Goal: Task Accomplishment & Management: Complete application form

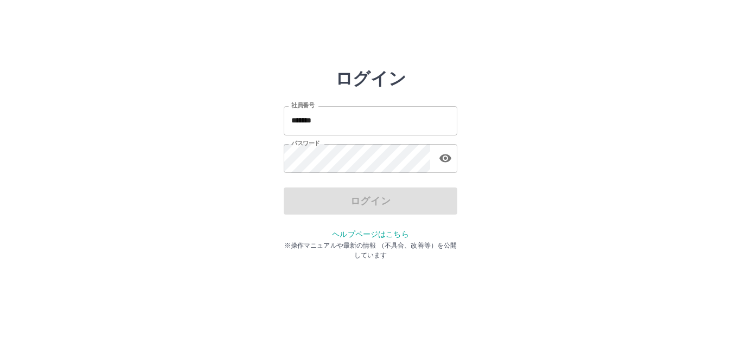
drag, startPoint x: 342, startPoint y: 125, endPoint x: 340, endPoint y: 65, distance: 60.8
click at [342, 125] on input "*******" at bounding box center [371, 120] width 174 height 29
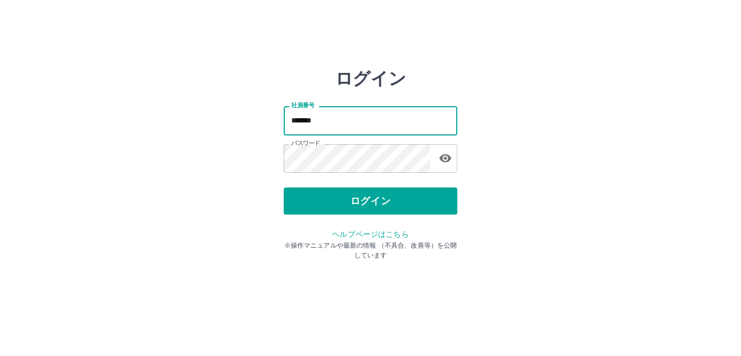
type input "*******"
click at [357, 139] on div "社員番号 ******* 社員番号 パスワード パスワード" at bounding box center [371, 138] width 174 height 98
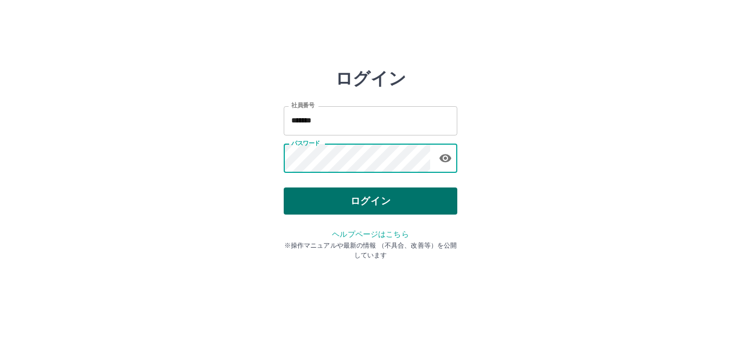
click at [403, 200] on button "ログイン" at bounding box center [371, 201] width 174 height 27
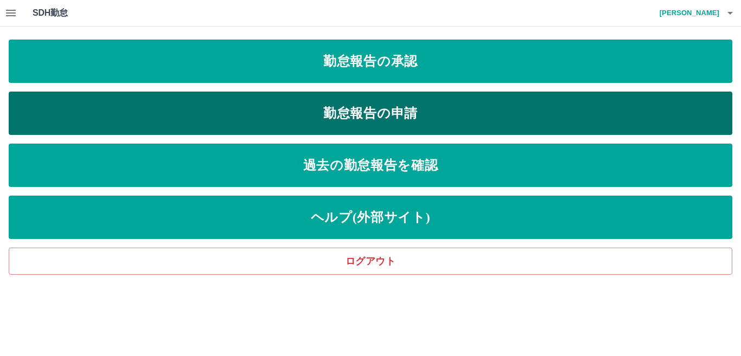
click at [373, 118] on link "勤怠報告の申請" at bounding box center [370, 113] width 723 height 43
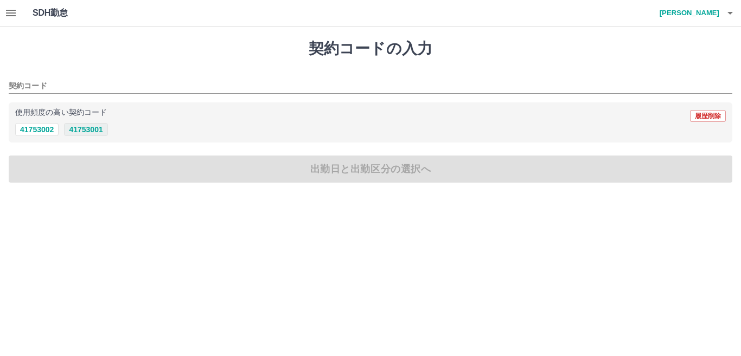
click at [91, 131] on button "41753001" at bounding box center [85, 129] width 43 height 13
type input "********"
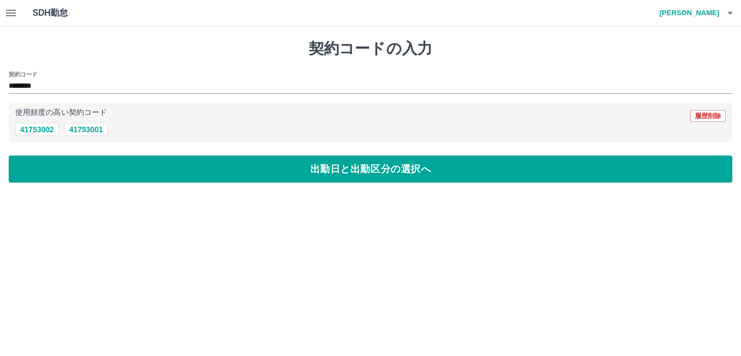
click at [105, 155] on div "契約コードの入力 契約コード ******** 使用頻度の高い契約コード 履歴削除 41753002 41753001 出勤日と出勤区分の選択へ" at bounding box center [370, 111] width 741 height 169
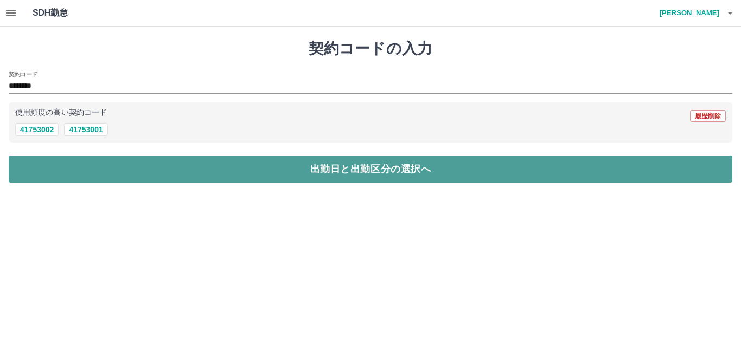
click at [113, 165] on button "出勤日と出勤区分の選択へ" at bounding box center [370, 169] width 723 height 27
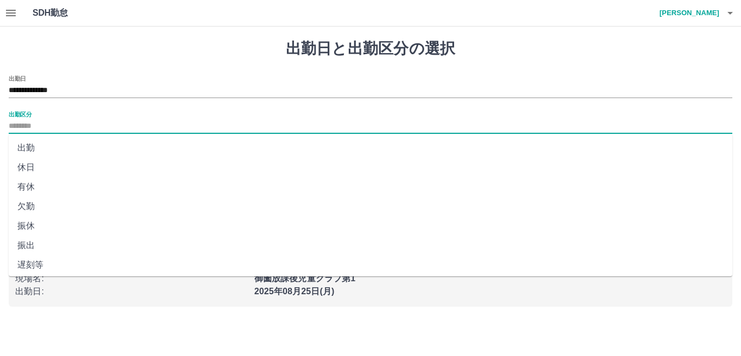
click at [43, 125] on input "出勤区分" at bounding box center [370, 127] width 723 height 14
click at [40, 145] on li "出勤" at bounding box center [370, 148] width 723 height 20
type input "**"
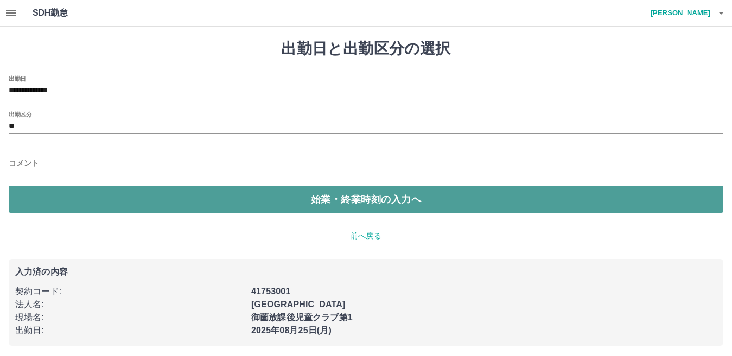
click at [40, 193] on button "始業・終業時刻の入力へ" at bounding box center [366, 199] width 714 height 27
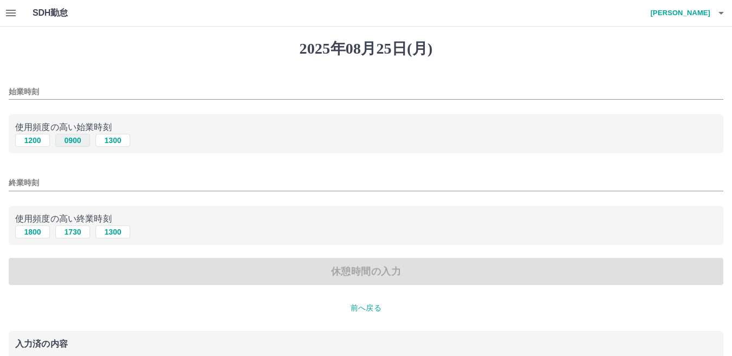
drag, startPoint x: 78, startPoint y: 141, endPoint x: 72, endPoint y: 138, distance: 6.8
click at [78, 141] on button "0900" at bounding box center [72, 140] width 35 height 13
type input "****"
drag, startPoint x: 37, startPoint y: 237, endPoint x: 30, endPoint y: 236, distance: 7.1
click at [37, 238] on button "1800" at bounding box center [32, 232] width 35 height 13
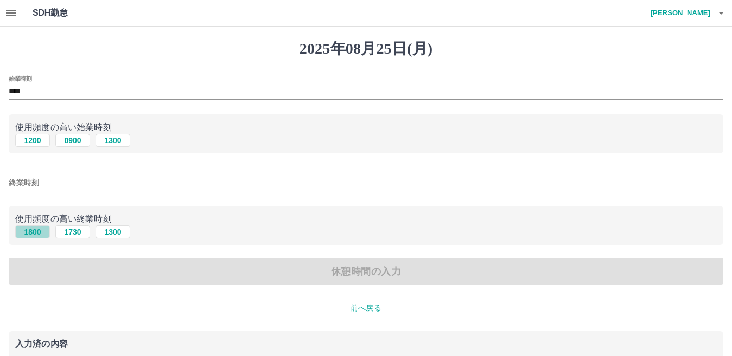
type input "****"
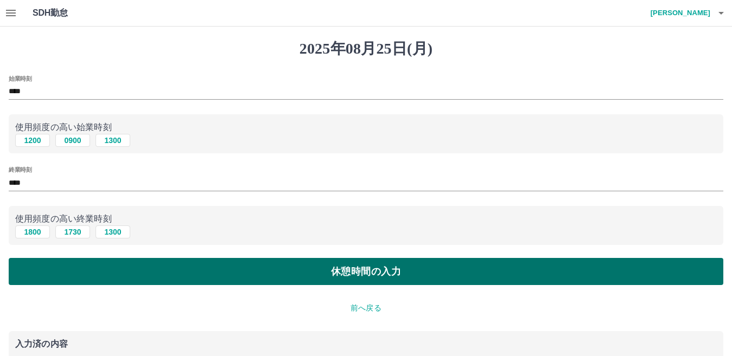
click at [55, 271] on button "休憩時間の入力" at bounding box center [366, 271] width 714 height 27
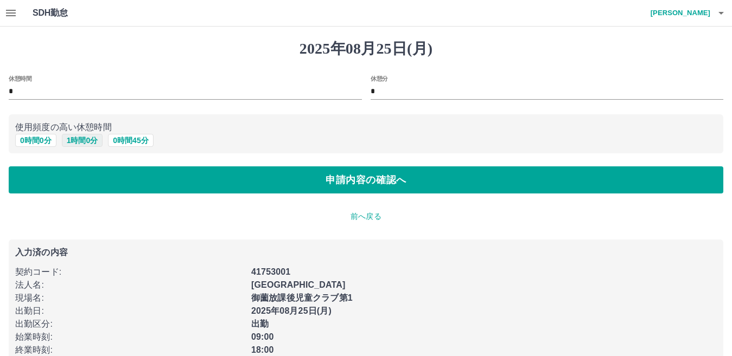
click at [71, 141] on button "1 時間 0 分" at bounding box center [82, 140] width 41 height 13
type input "*"
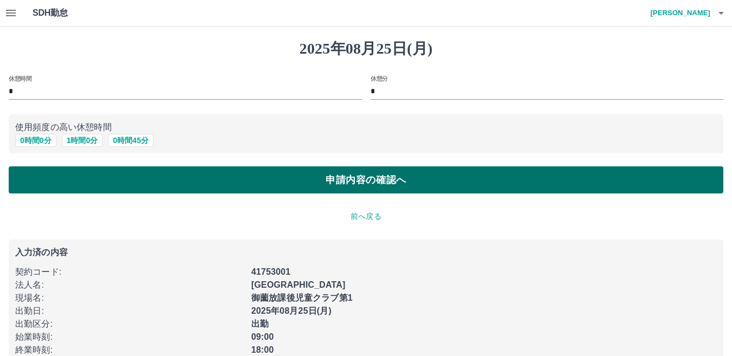
click at [71, 180] on button "申請内容の確認へ" at bounding box center [366, 179] width 714 height 27
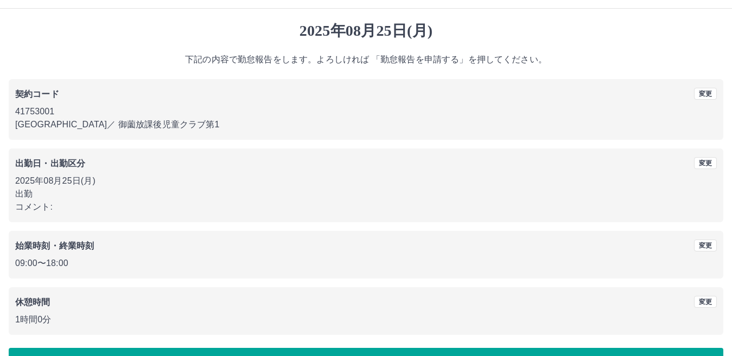
scroll to position [50, 0]
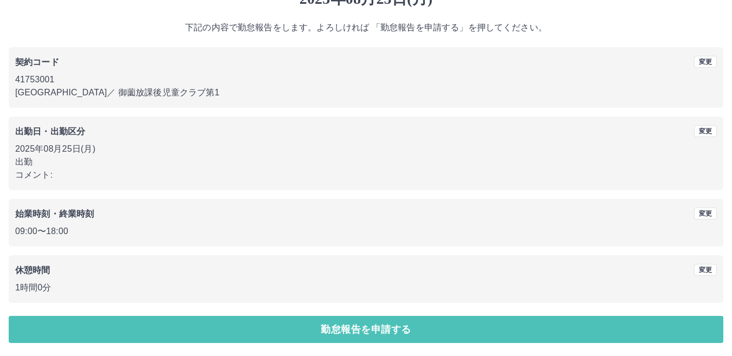
click at [233, 321] on button "勤怠報告を申請する" at bounding box center [366, 329] width 714 height 27
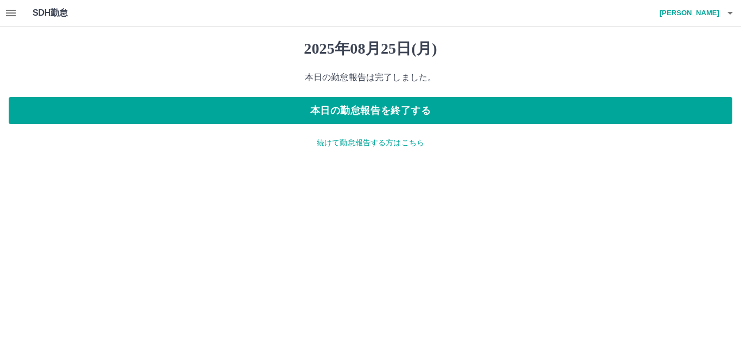
click at [25, 12] on div "SDH勤怠 [PERSON_NAME]" at bounding box center [370, 13] width 741 height 27
click at [15, 12] on icon "button" at bounding box center [11, 13] width 10 height 7
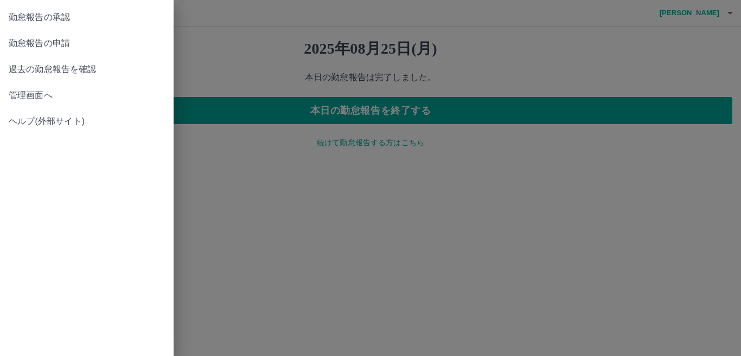
click at [52, 23] on span "勤怠報告の承認" at bounding box center [87, 17] width 156 height 13
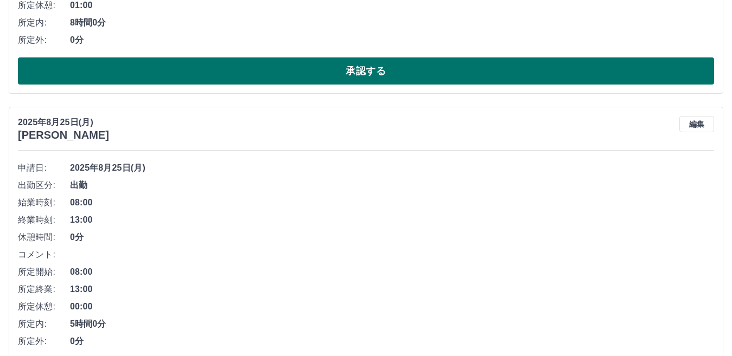
scroll to position [325, 0]
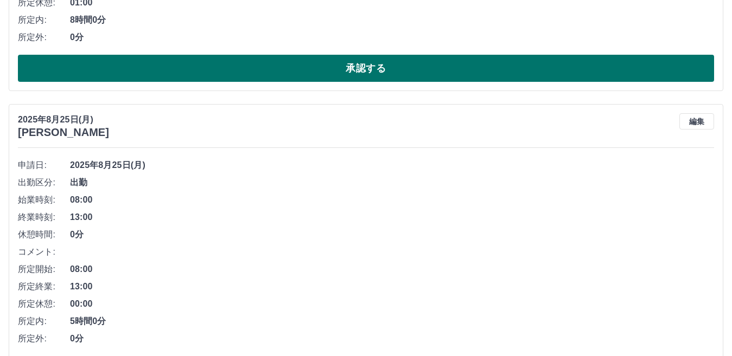
click at [293, 74] on button "承認する" at bounding box center [366, 68] width 696 height 27
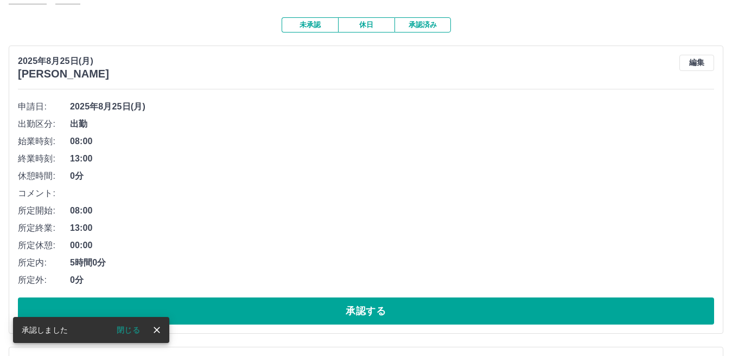
scroll to position [241, 0]
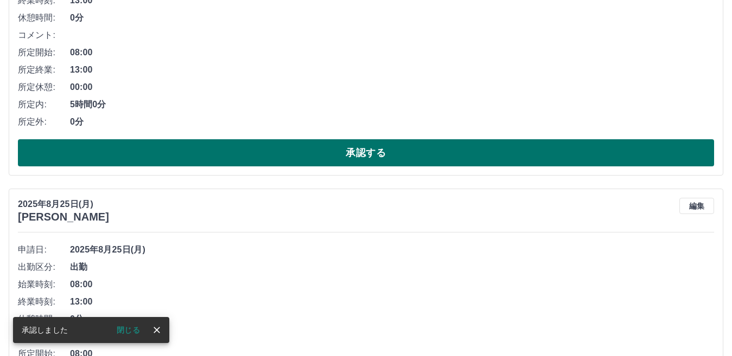
click at [308, 155] on button "承認する" at bounding box center [366, 152] width 696 height 27
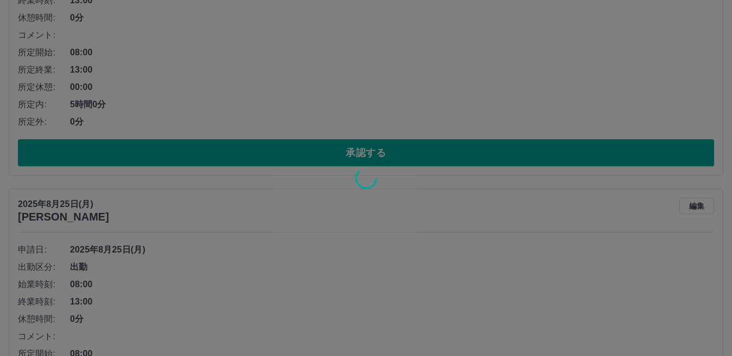
click at [271, 155] on div at bounding box center [366, 178] width 732 height 356
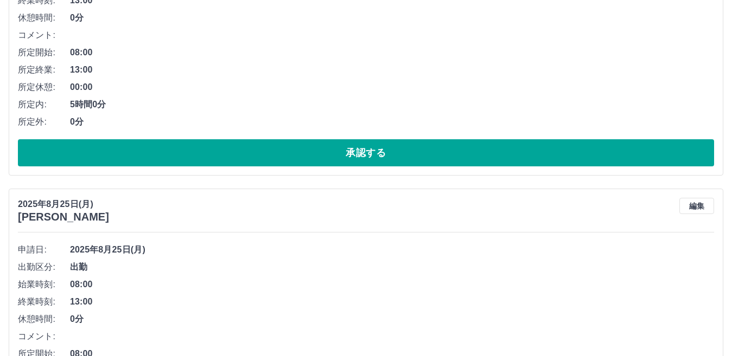
click at [271, 155] on button "承認する" at bounding box center [366, 152] width 696 height 27
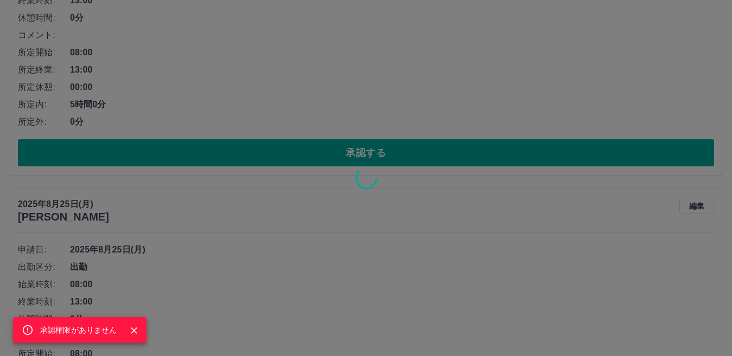
click at [271, 153] on div "承認権限がありません" at bounding box center [366, 178] width 732 height 356
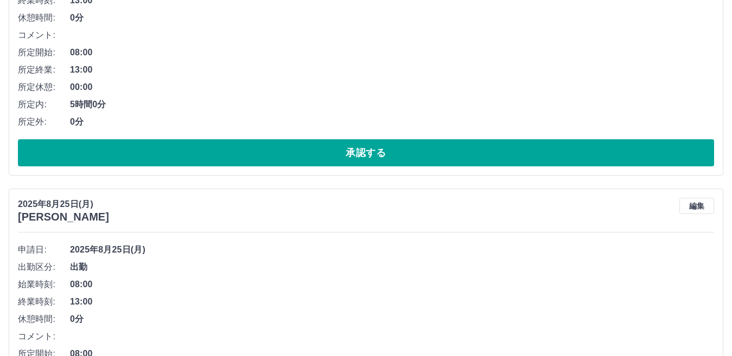
click at [271, 153] on button "承認する" at bounding box center [366, 152] width 696 height 27
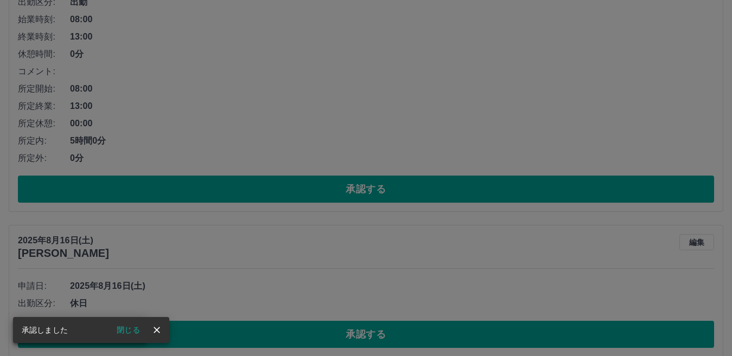
scroll to position [271, 0]
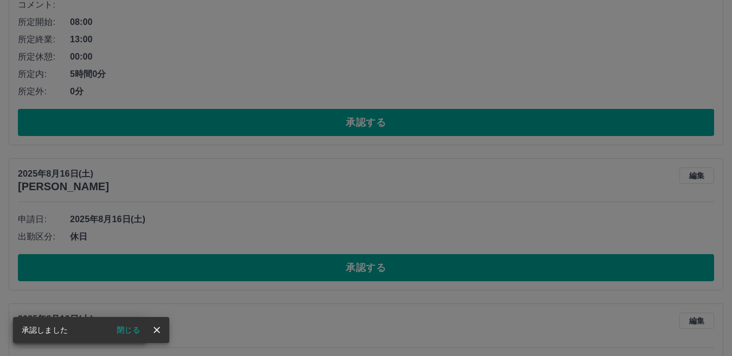
click at [234, 130] on div "承認権限がありません" at bounding box center [366, 178] width 732 height 356
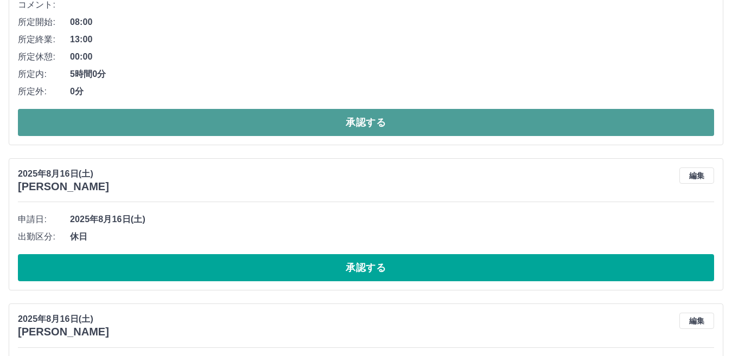
click at [235, 130] on button "承認する" at bounding box center [366, 122] width 696 height 27
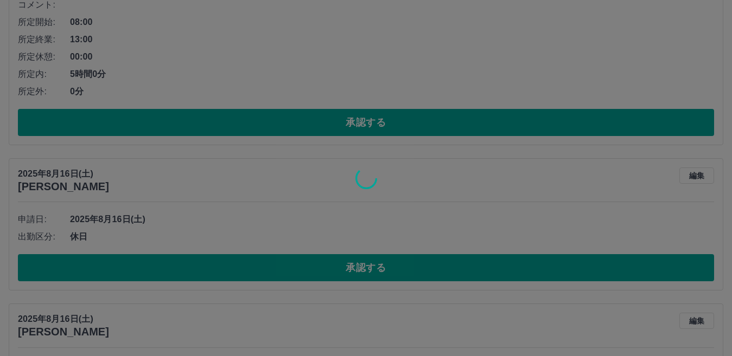
click at [240, 128] on div at bounding box center [366, 178] width 732 height 356
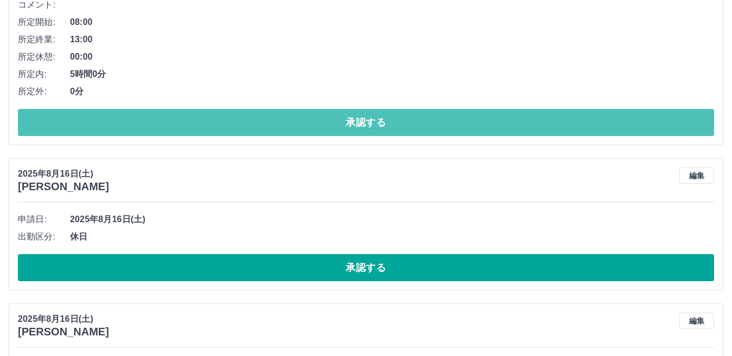
click at [240, 128] on button "承認する" at bounding box center [366, 122] width 696 height 27
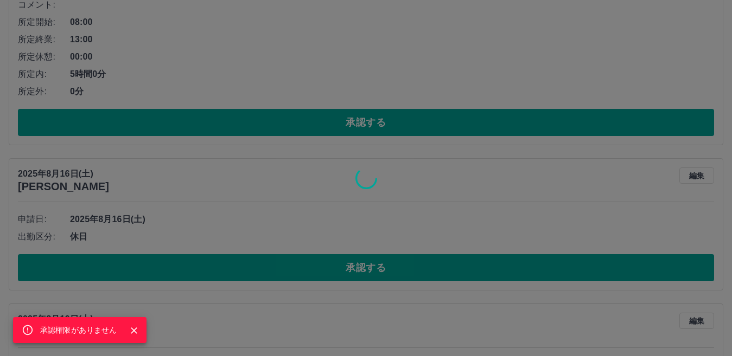
click at [240, 128] on div "承認権限がありません" at bounding box center [366, 178] width 732 height 356
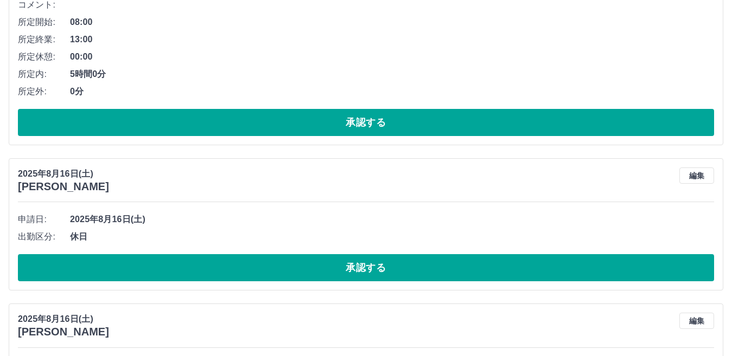
click at [240, 128] on button "承認する" at bounding box center [366, 122] width 696 height 27
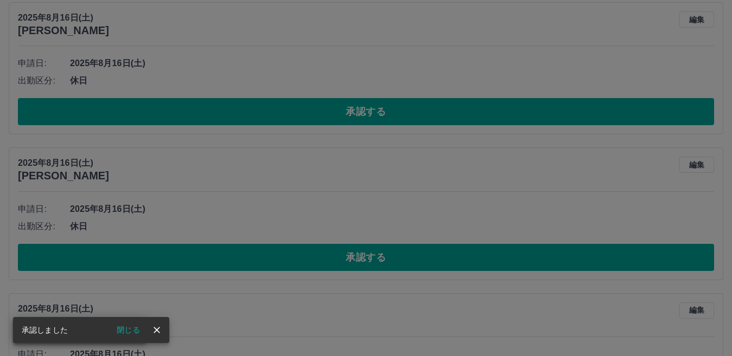
scroll to position [0, 0]
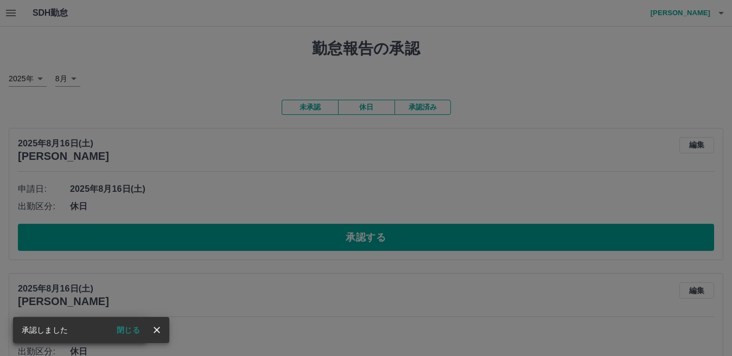
drag, startPoint x: 240, startPoint y: 128, endPoint x: 245, endPoint y: 149, distance: 21.6
click at [244, 136] on div "承認権限がありません" at bounding box center [366, 178] width 732 height 356
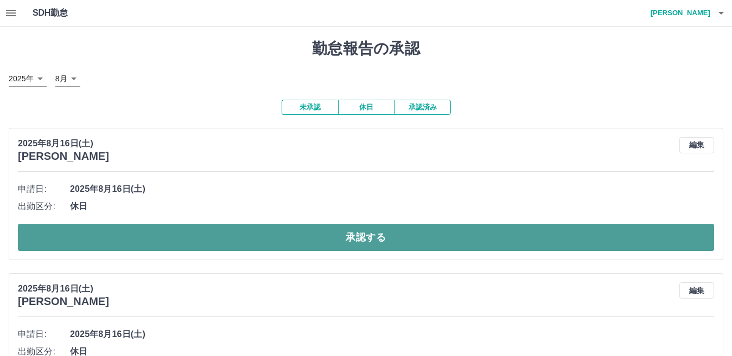
drag, startPoint x: 292, startPoint y: 245, endPoint x: 280, endPoint y: 245, distance: 11.9
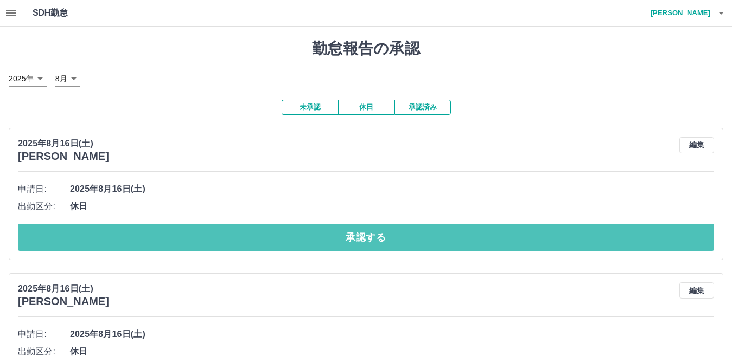
click at [288, 245] on button "承認する" at bounding box center [366, 237] width 696 height 27
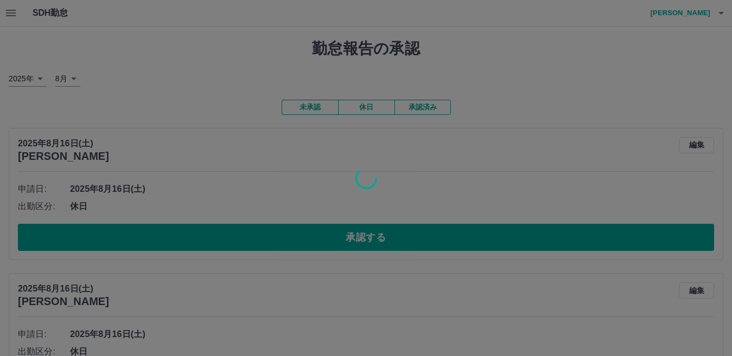
click at [293, 233] on div at bounding box center [366, 178] width 732 height 356
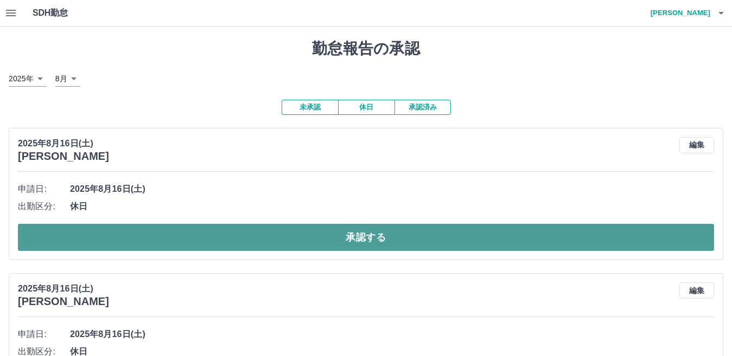
click at [293, 232] on button "承認する" at bounding box center [366, 237] width 696 height 27
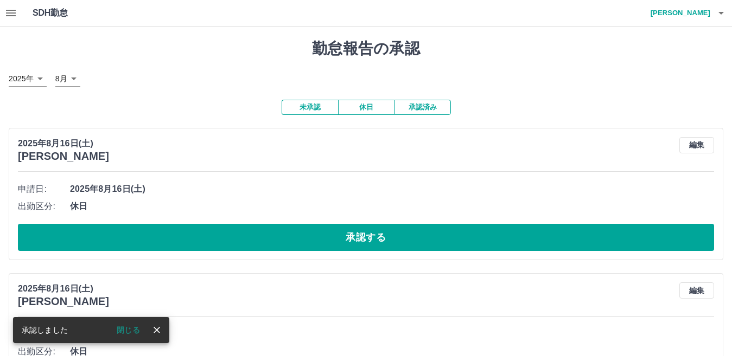
click at [285, 242] on div "承認権限がありません" at bounding box center [366, 178] width 732 height 356
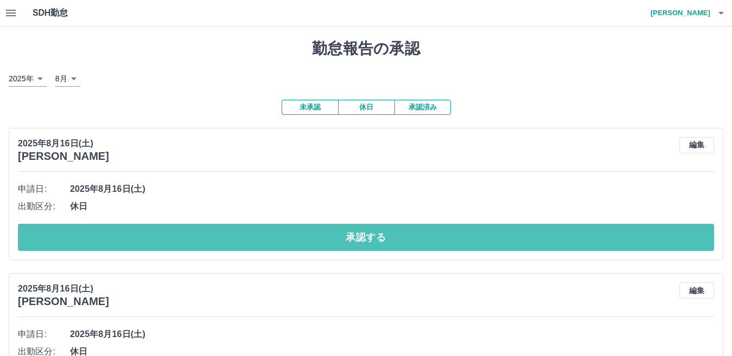
click at [285, 242] on button "承認する" at bounding box center [366, 237] width 696 height 27
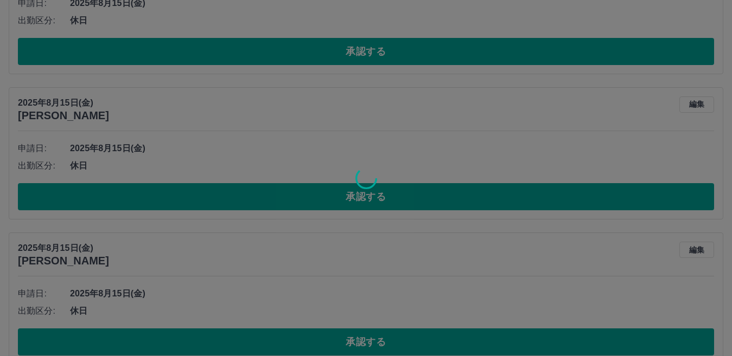
scroll to position [2246, 0]
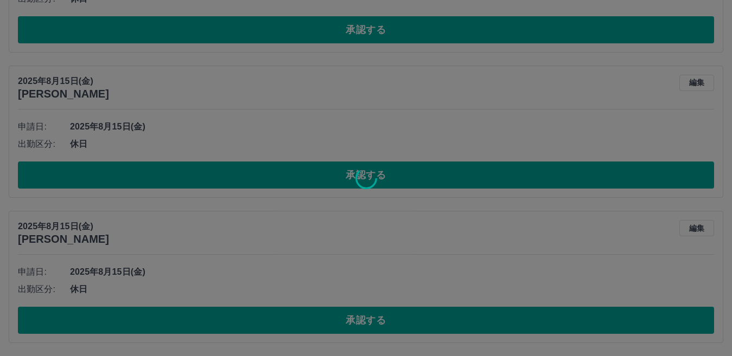
click at [424, 318] on div at bounding box center [366, 178] width 732 height 356
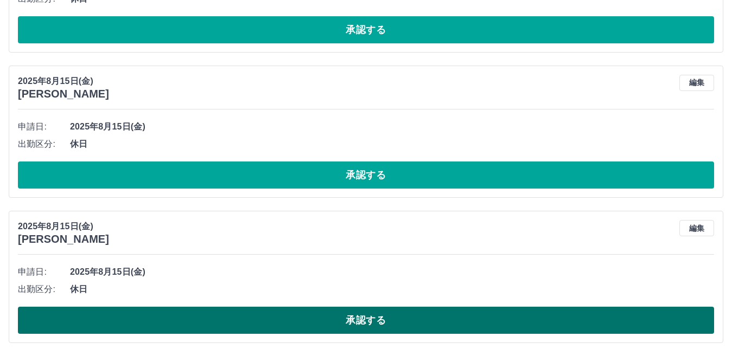
scroll to position [2100, 0]
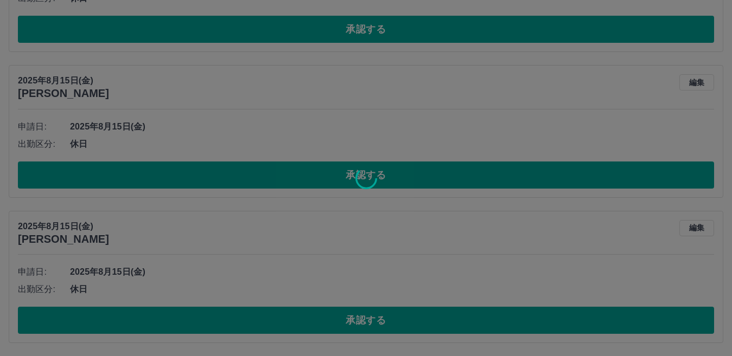
click at [381, 319] on div at bounding box center [366, 178] width 732 height 356
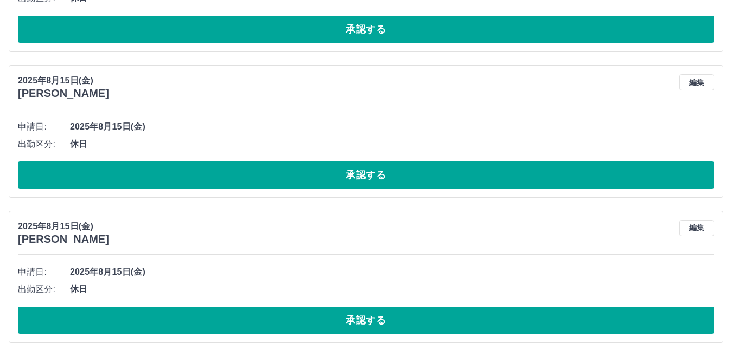
click at [380, 337] on div "[DATE] [PERSON_NAME] 編集 申請日: [DATE] 出勤区分: 休日 承認する" at bounding box center [366, 277] width 714 height 132
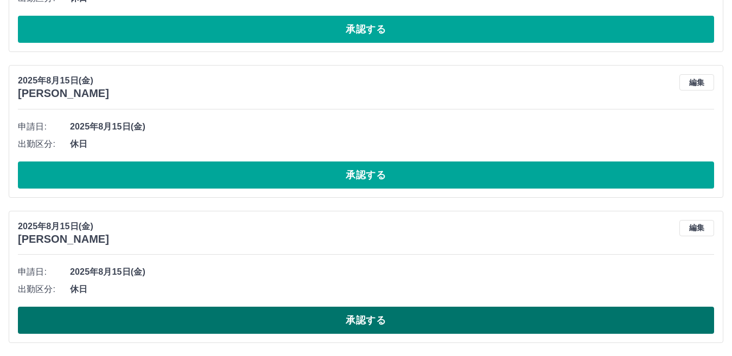
scroll to position [1956, 0]
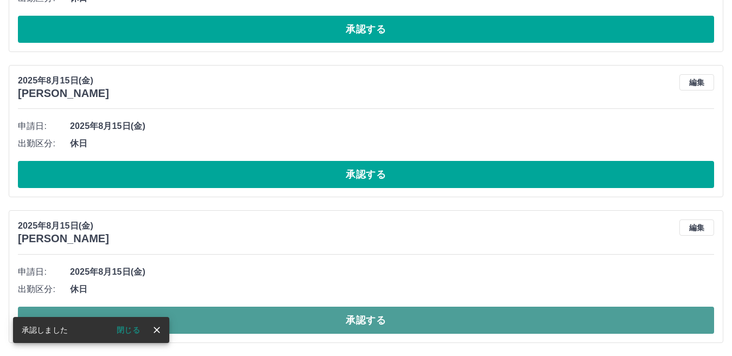
click at [353, 331] on button "承認する" at bounding box center [366, 320] width 696 height 27
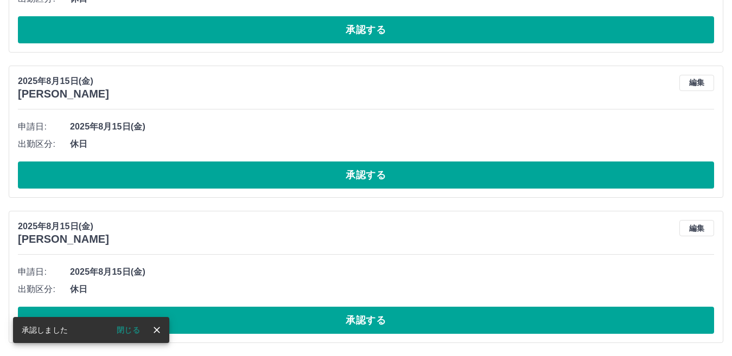
scroll to position [1810, 0]
